Goal: Download file/media

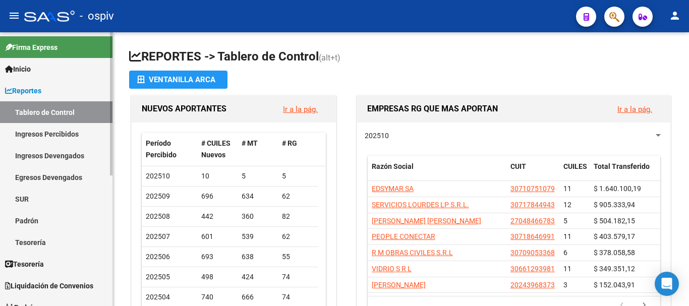
scroll to position [251, 0]
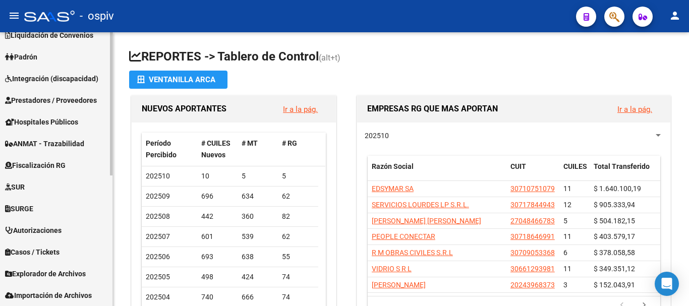
click at [46, 277] on span "Explorador de Archivos" at bounding box center [45, 273] width 81 height 11
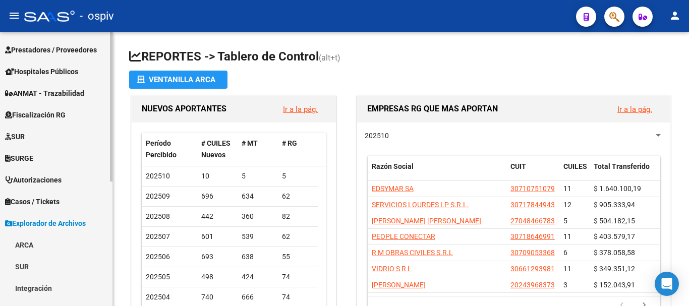
click at [24, 245] on link "ARCA" at bounding box center [56, 245] width 112 height 22
click at [21, 246] on link "ARCA" at bounding box center [56, 245] width 112 height 22
click at [24, 246] on link "ARCA" at bounding box center [56, 245] width 112 height 22
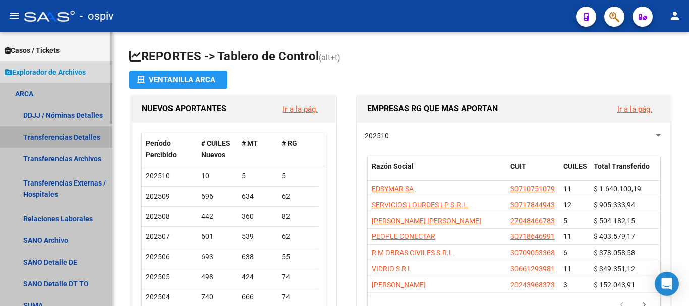
click at [54, 138] on link "Transferencias Detalles" at bounding box center [56, 137] width 112 height 22
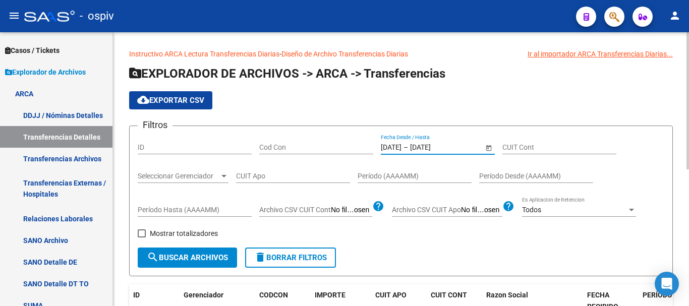
click at [442, 144] on input "[DATE]" at bounding box center [434, 147] width 49 height 9
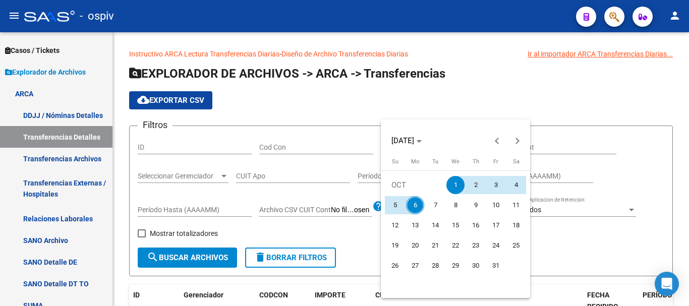
click at [419, 204] on span "6" at bounding box center [415, 205] width 18 height 18
type input "[DATE]"
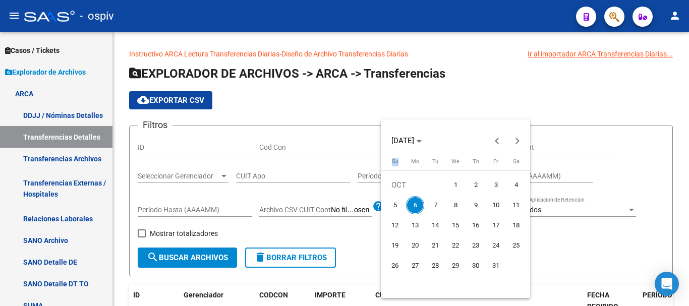
click at [419, 204] on span "6" at bounding box center [415, 205] width 18 height 18
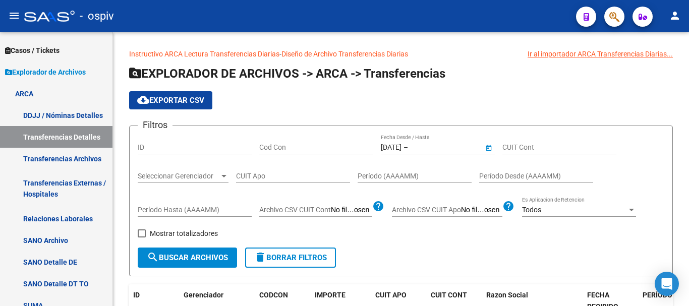
type input "[DATE]"
click at [176, 254] on span "search Buscar Archivos" at bounding box center [187, 257] width 81 height 9
click at [173, 104] on span "cloud_download Exportar CSV" at bounding box center [170, 100] width 67 height 9
